Goal: Information Seeking & Learning: Check status

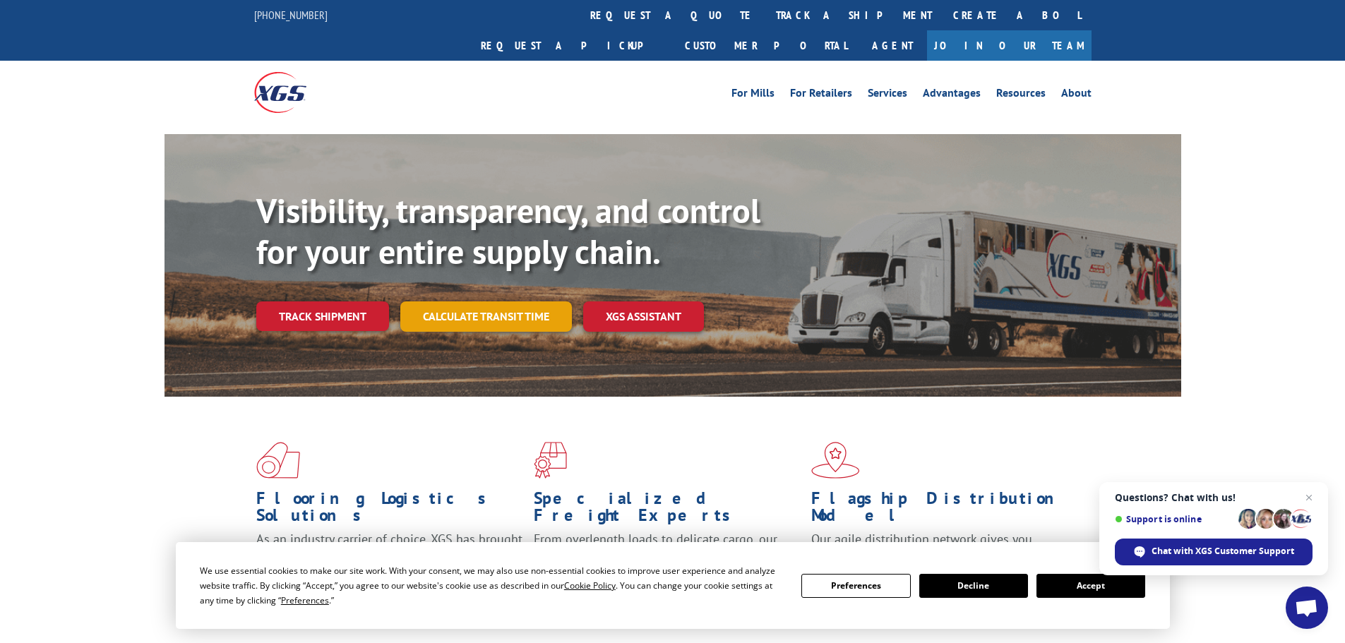
click at [481, 301] on link "Calculate transit time" at bounding box center [486, 316] width 172 height 30
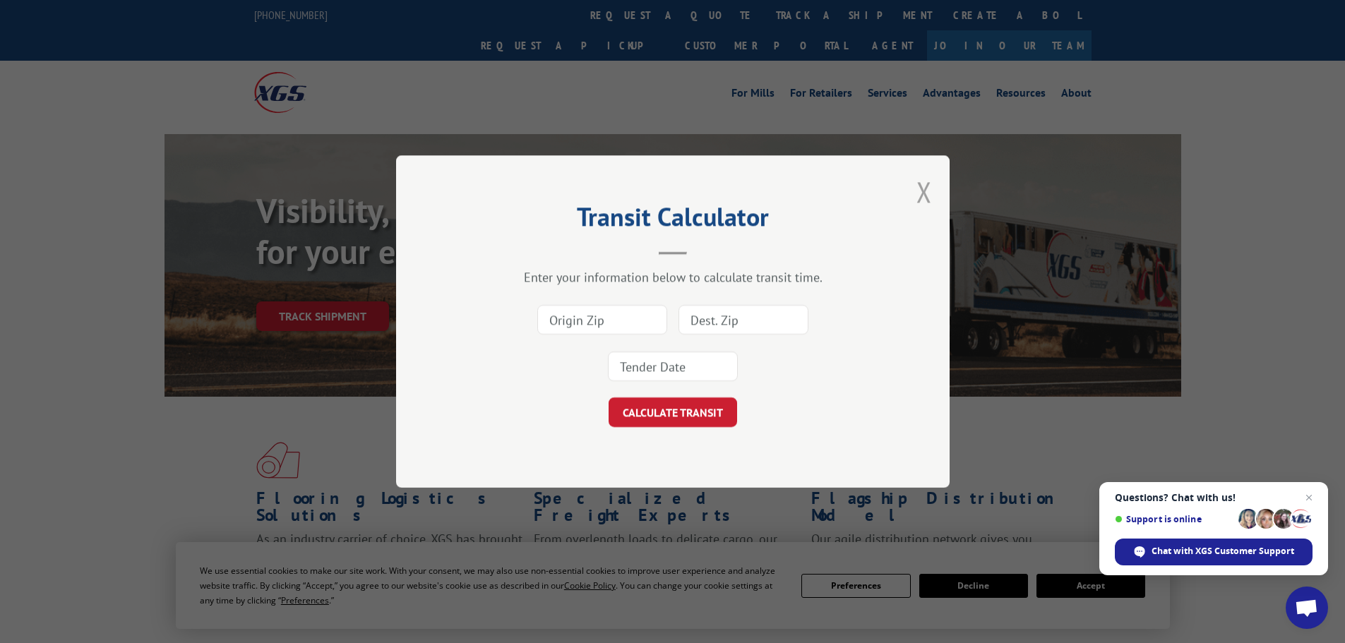
click at [924, 188] on button "Close modal" at bounding box center [924, 191] width 16 height 37
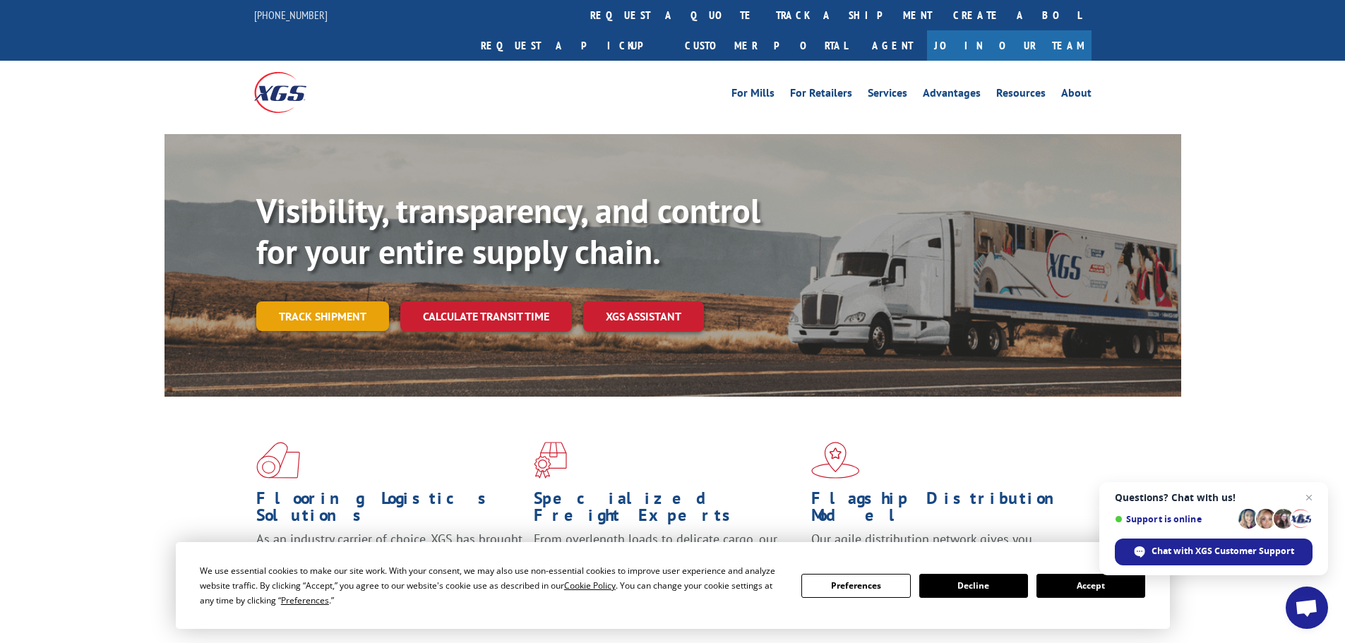
click at [330, 301] on link "Track shipment" at bounding box center [322, 316] width 133 height 30
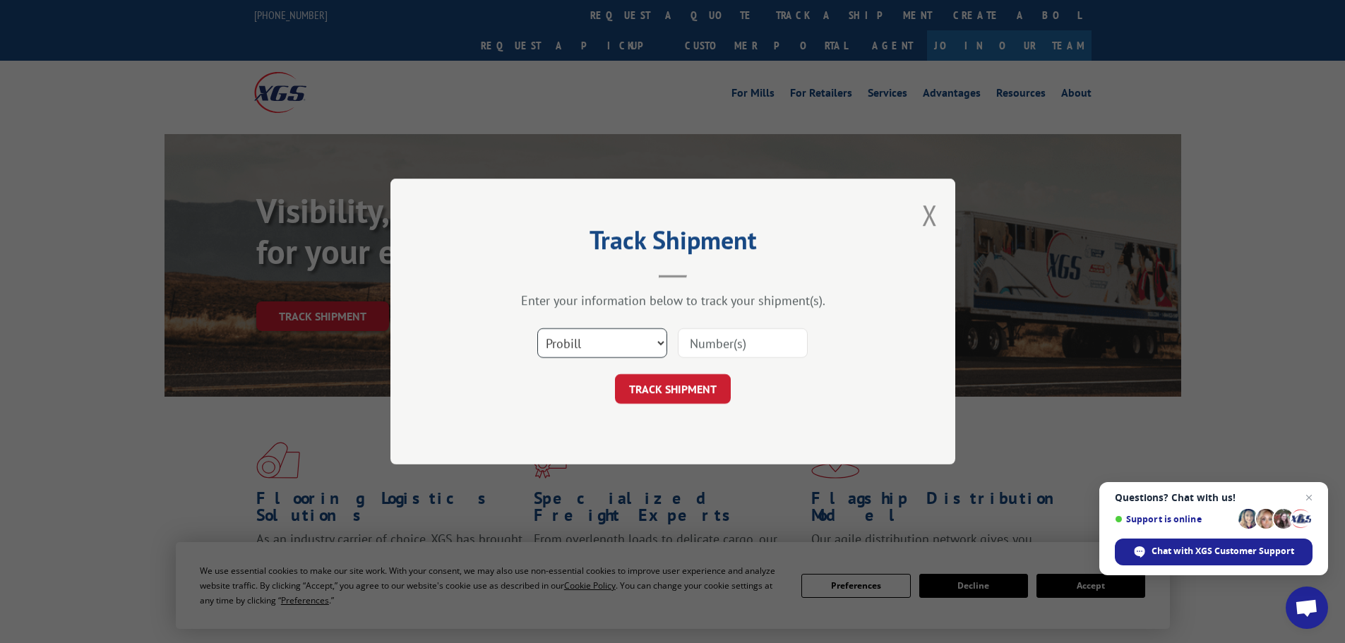
click at [598, 338] on select "Select category... Probill BOL PO" at bounding box center [602, 343] width 130 height 30
select select "bol"
click at [537, 328] on select "Select category... Probill BOL PO" at bounding box center [602, 343] width 130 height 30
click at [723, 353] on input at bounding box center [743, 343] width 130 height 30
paste input "476374"
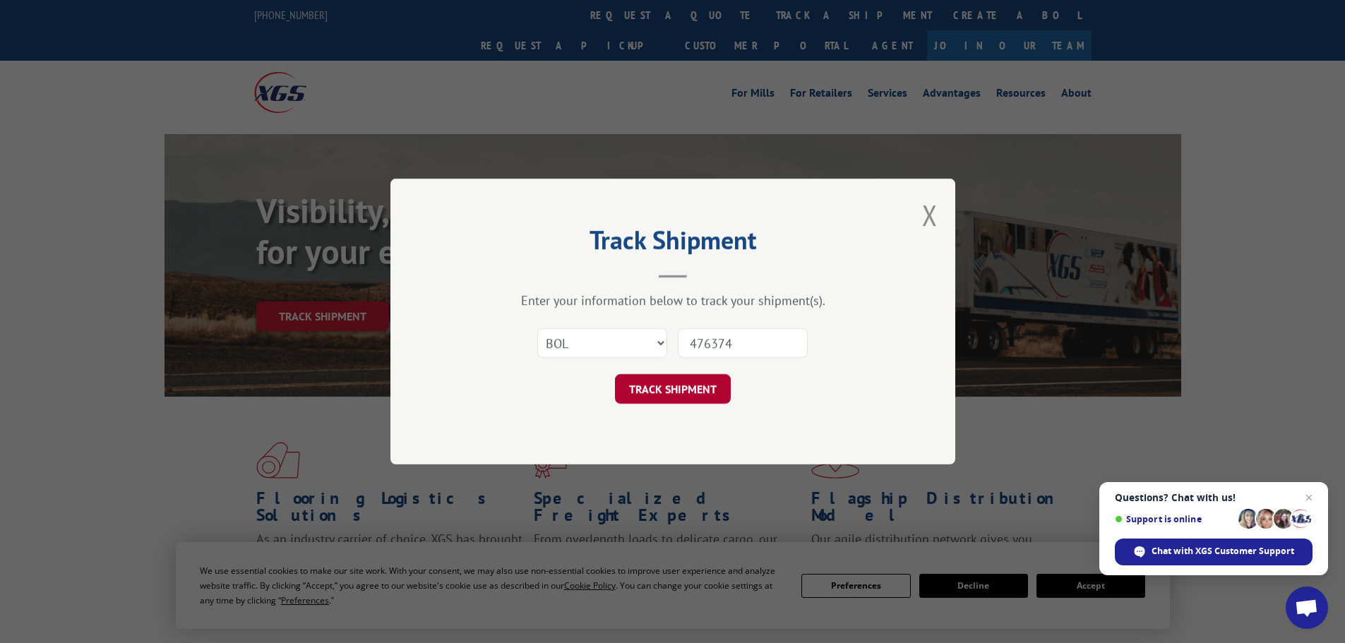
type input "476374"
click at [653, 390] on button "TRACK SHIPMENT" at bounding box center [673, 389] width 116 height 30
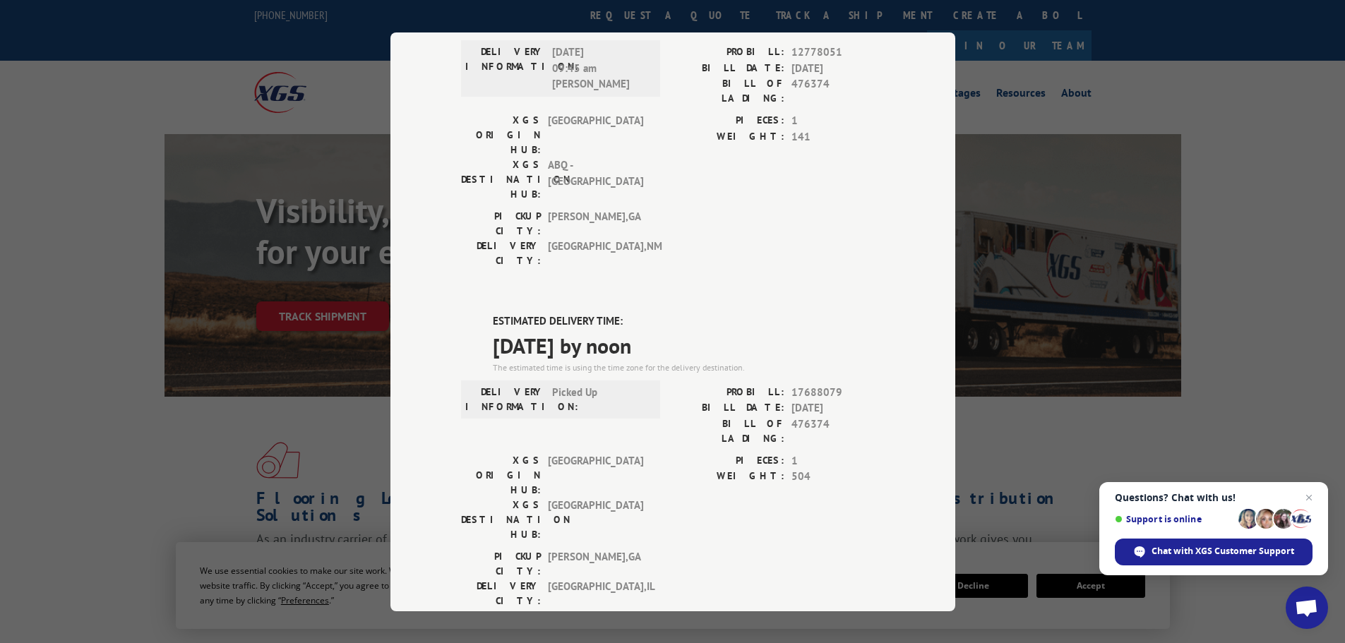
scroll to position [320, 0]
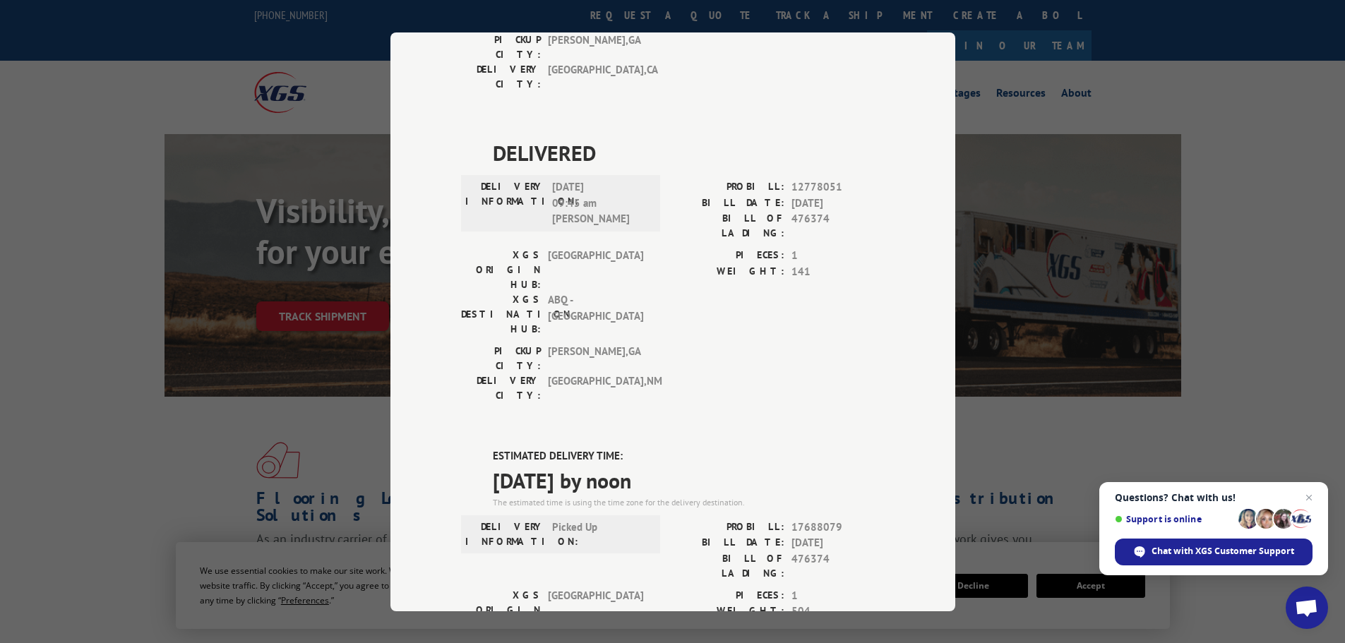
drag, startPoint x: 485, startPoint y: 296, endPoint x: 741, endPoint y: 316, distance: 257.0
copy div "ESTIMATED DELIVERY TIME: [DATE] by noon"
